Goal: Find contact information: Find contact information

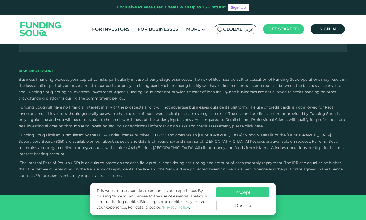
type tc-range-slider "4"
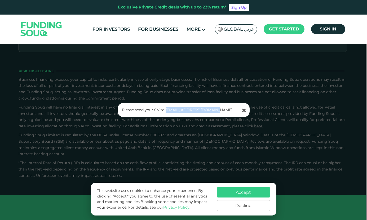
copy link "[EMAIL_ADDRESS][DOMAIN_NAME]"
click at [248, 143] on div "Please send your CV to [EMAIL_ADDRESS][DOMAIN_NAME]" at bounding box center [183, 110] width 367 height 220
click at [243, 110] on icon at bounding box center [244, 110] width 4 height 5
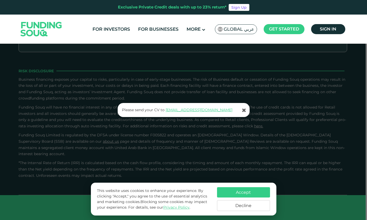
click at [75, 78] on div "Please send your CV to [EMAIL_ADDRESS][DOMAIN_NAME]" at bounding box center [183, 110] width 367 height 220
